Goal: Check status: Check status

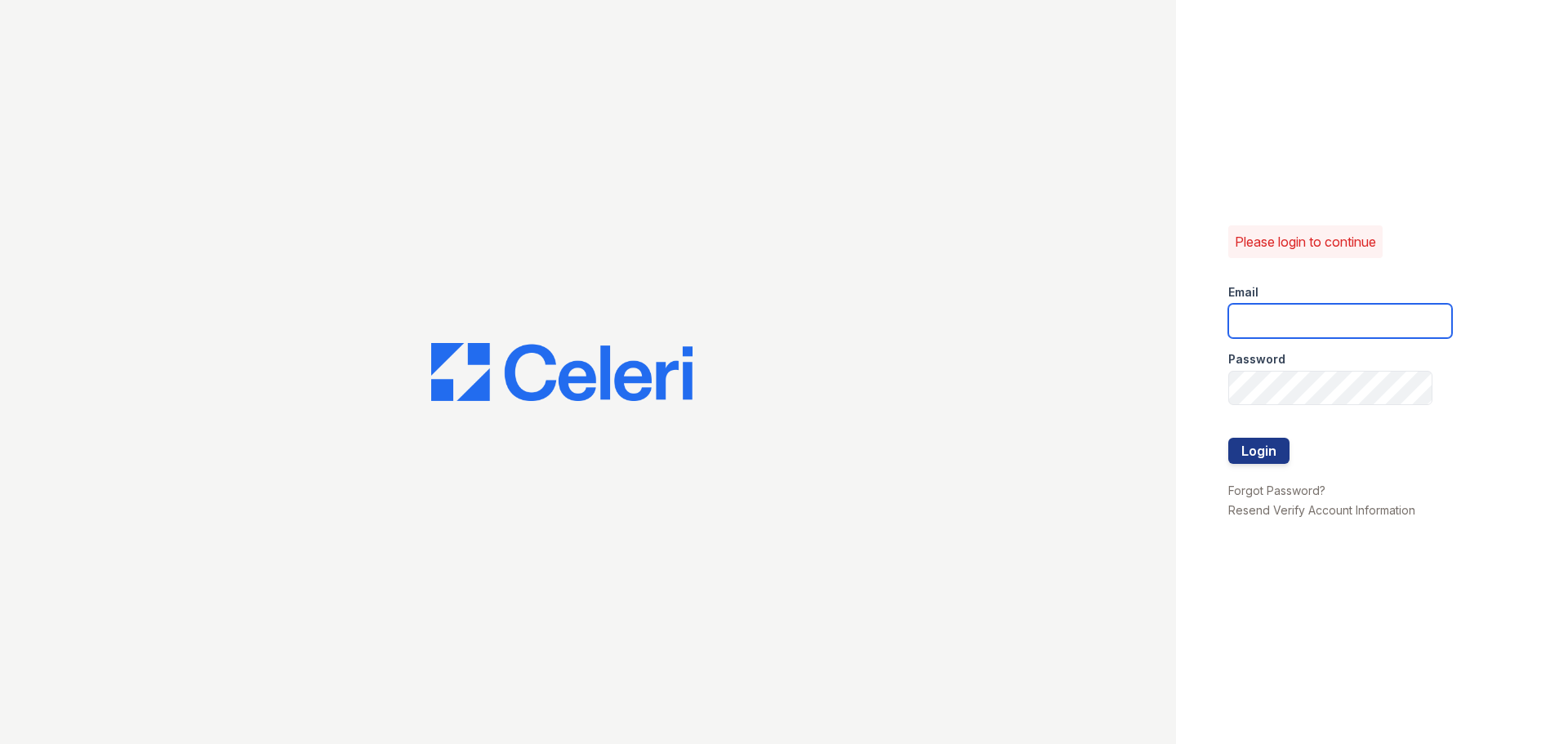
type input "raindance1@cafmanagement.com"
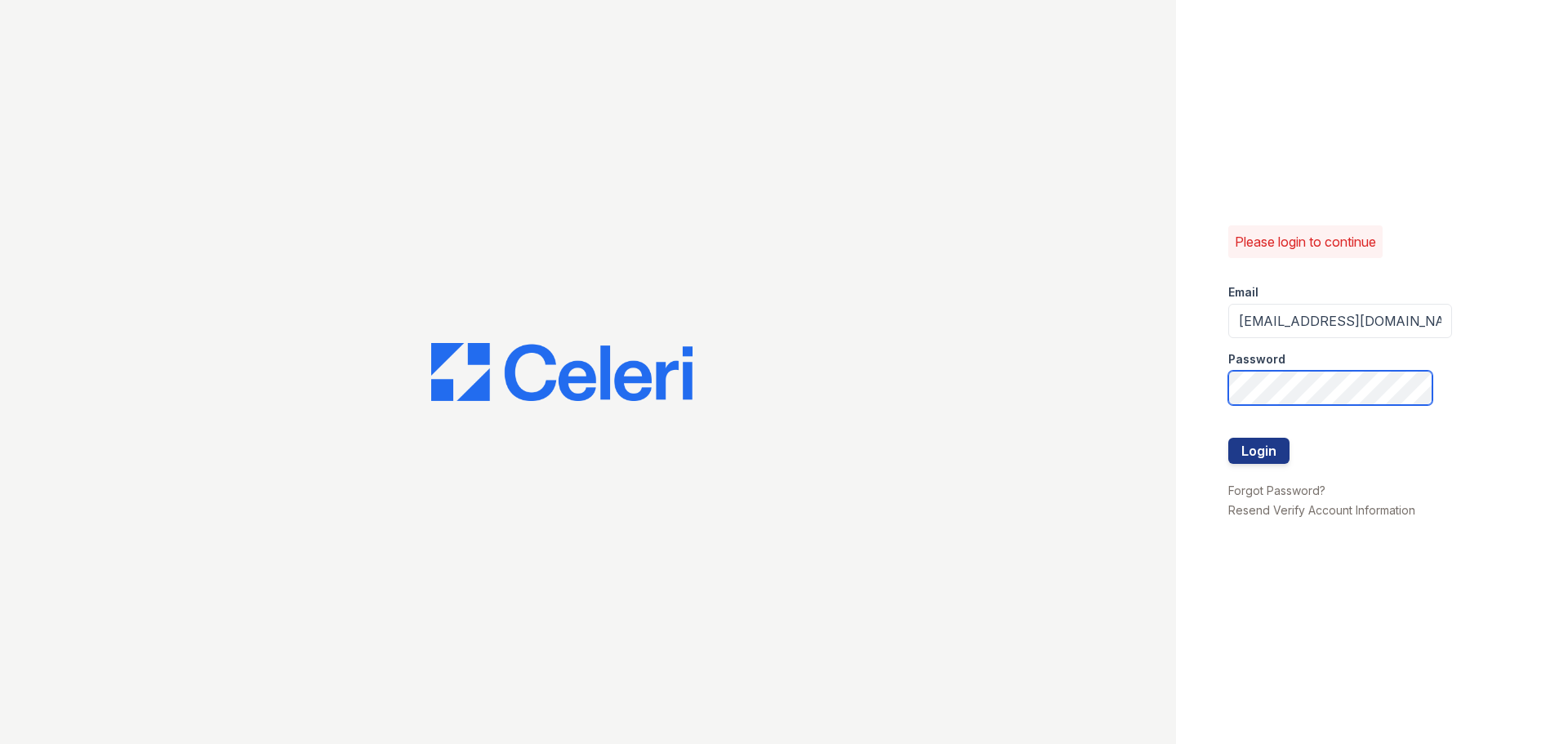
click at [938, 362] on div "Please login to continue Email raindance1@cafmanagement.com Password Login Forg…" at bounding box center [784, 372] width 1568 height 744
click at [1276, 444] on button "Login" at bounding box center [1258, 450] width 61 height 26
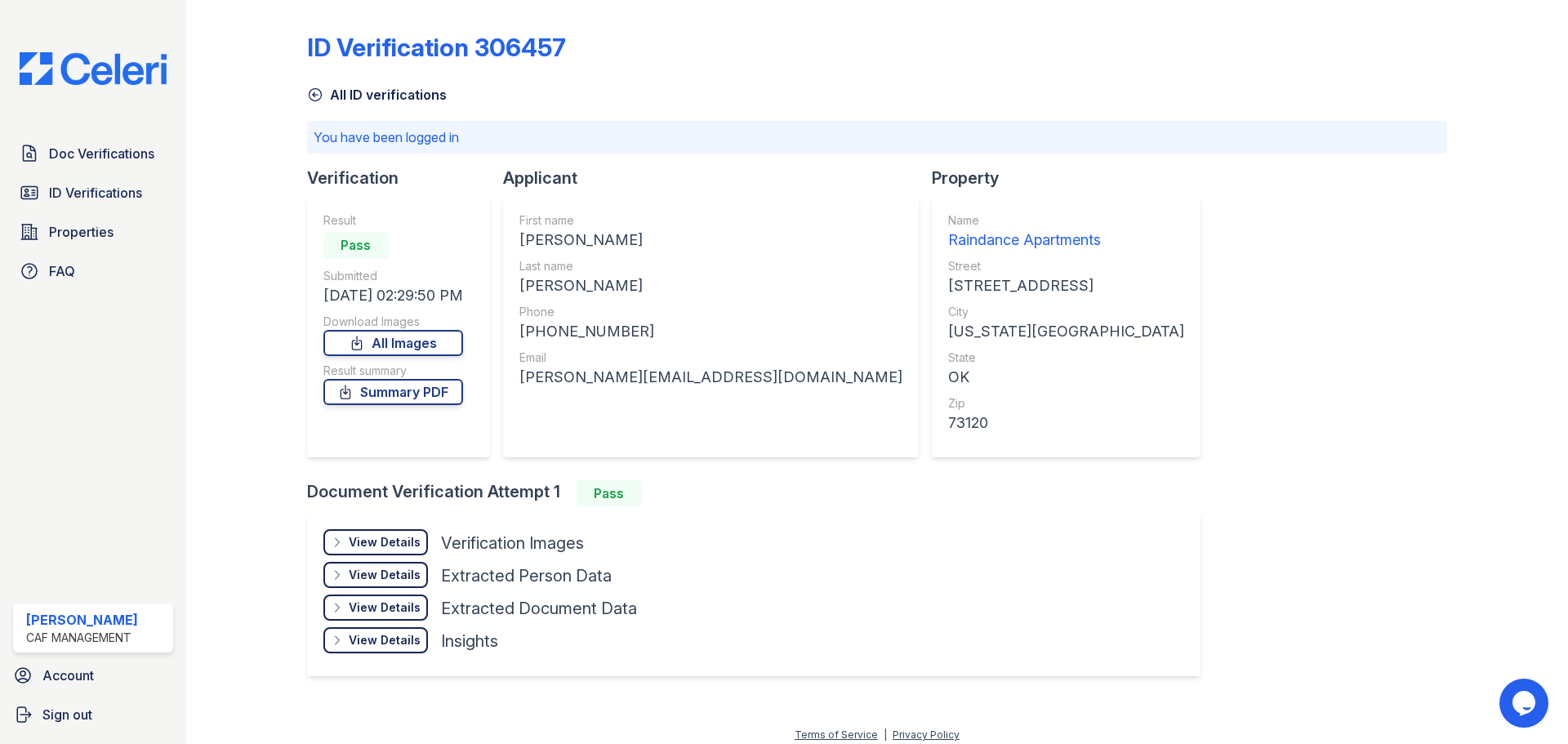
click at [277, 58] on div at bounding box center [260, 353] width 95 height 693
click at [976, 552] on div "ID Verification 306457 All ID verifications You have been logged in Verificatio…" at bounding box center [877, 353] width 1140 height 693
